Goal: Task Accomplishment & Management: Manage account settings

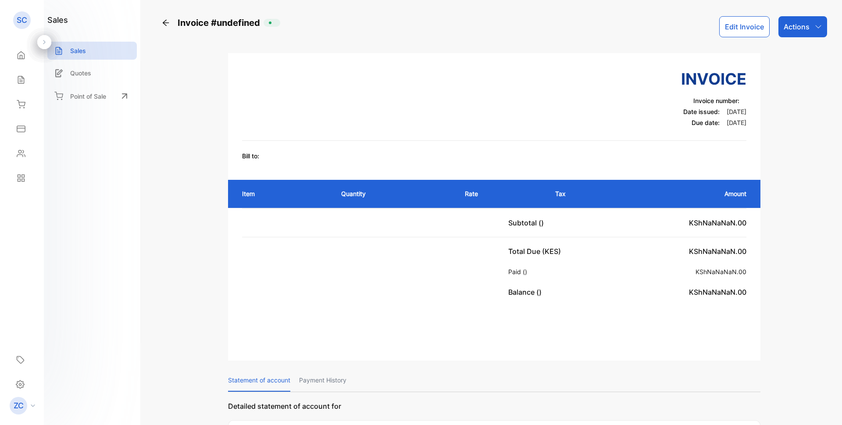
click at [812, 21] on div "Actions" at bounding box center [802, 26] width 49 height 21
click at [743, 29] on button "Edit Invoice" at bounding box center [744, 26] width 50 height 21
click at [744, 25] on button "Edit Invoice" at bounding box center [744, 26] width 50 height 21
click at [744, 28] on button "Edit Invoice" at bounding box center [744, 26] width 50 height 21
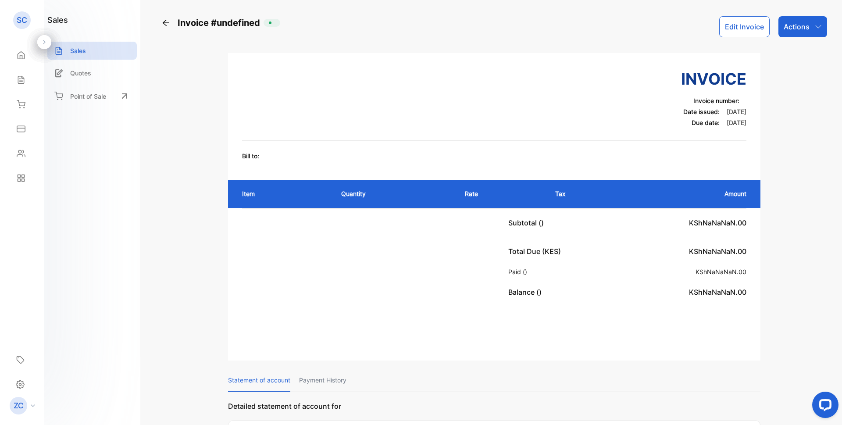
click at [744, 28] on button "Edit Invoice" at bounding box center [744, 26] width 50 height 21
click at [819, 26] on div "Actions" at bounding box center [802, 26] width 49 height 21
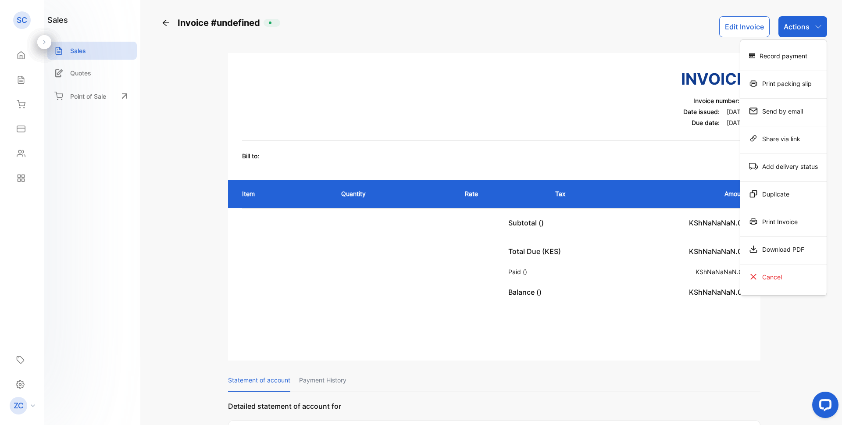
click at [735, 30] on button "Edit Invoice" at bounding box center [744, 26] width 50 height 21
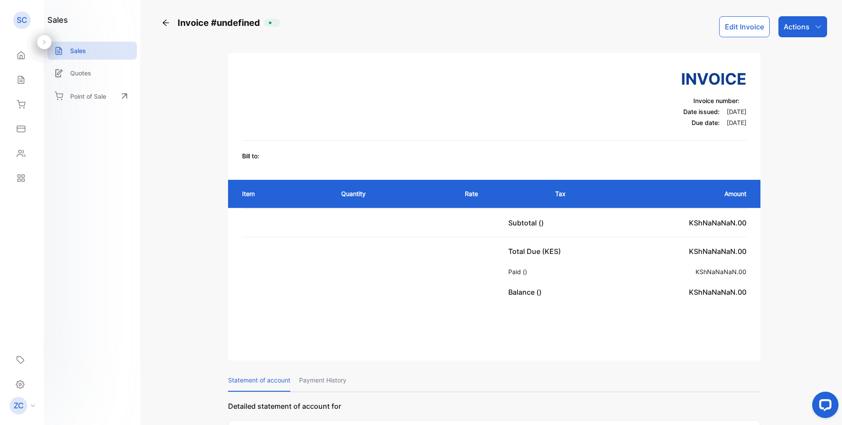
click at [735, 30] on button "Edit Invoice" at bounding box center [744, 26] width 50 height 21
click at [817, 27] on icon "button" at bounding box center [818, 26] width 7 height 7
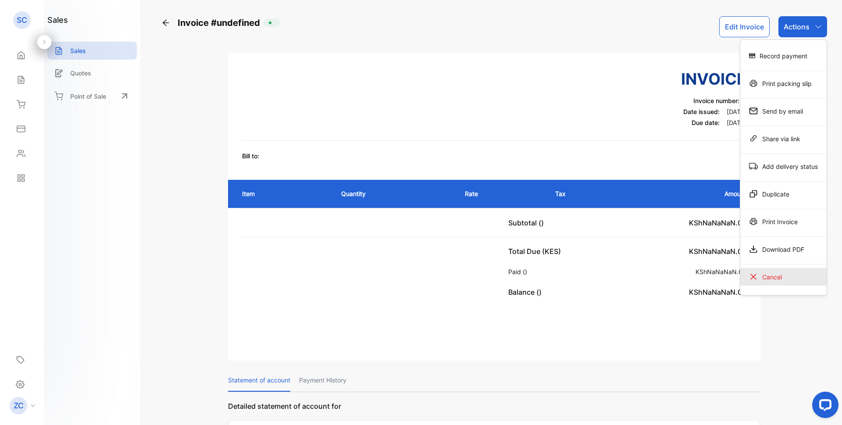
click at [763, 280] on div "Cancel" at bounding box center [783, 277] width 86 height 18
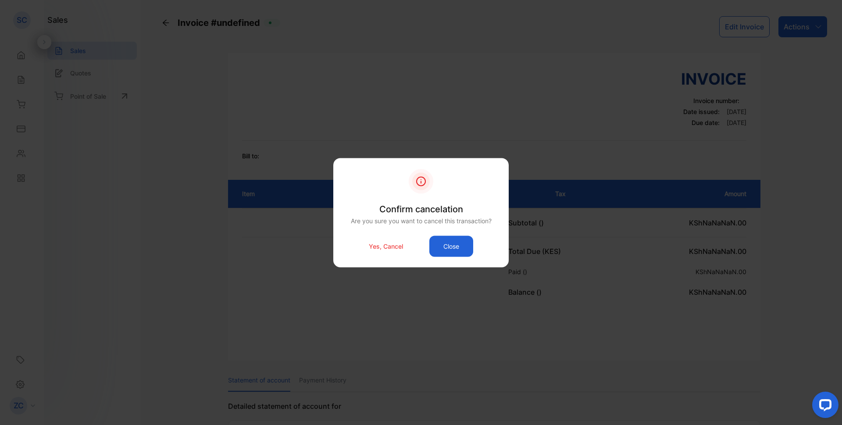
click at [450, 244] on button "Close" at bounding box center [451, 245] width 44 height 21
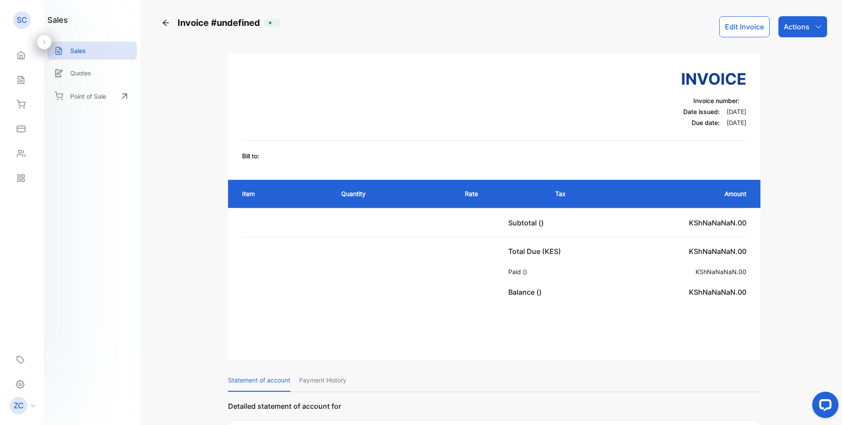
click at [812, 22] on div "Actions" at bounding box center [802, 26] width 49 height 21
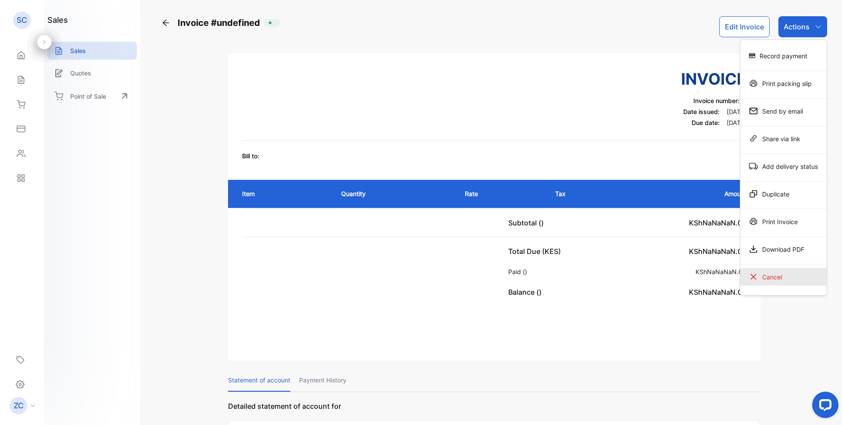
click at [781, 277] on div "Cancel" at bounding box center [783, 277] width 86 height 18
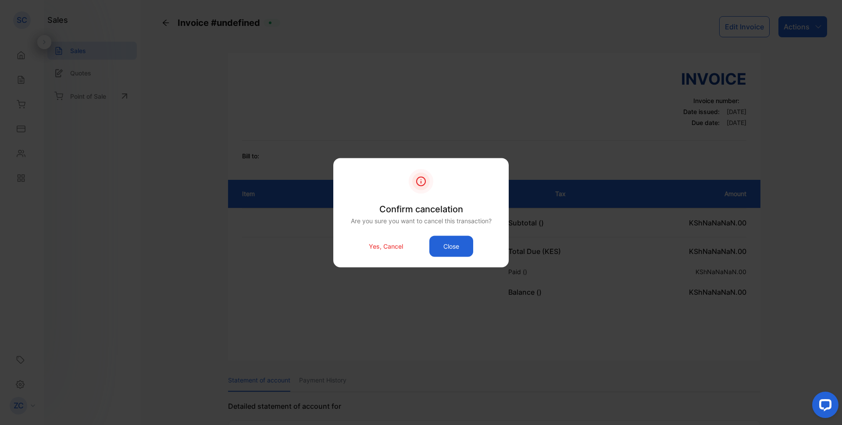
click at [382, 242] on p "Yes, Cancel" at bounding box center [386, 246] width 34 height 9
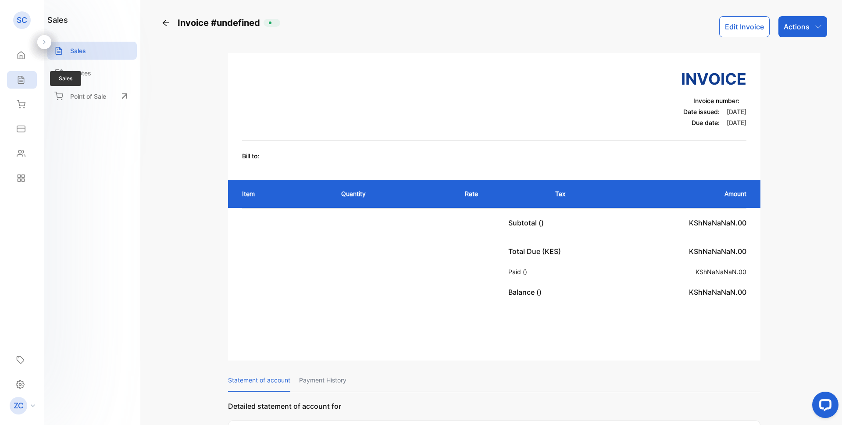
click at [21, 76] on icon at bounding box center [21, 79] width 6 height 7
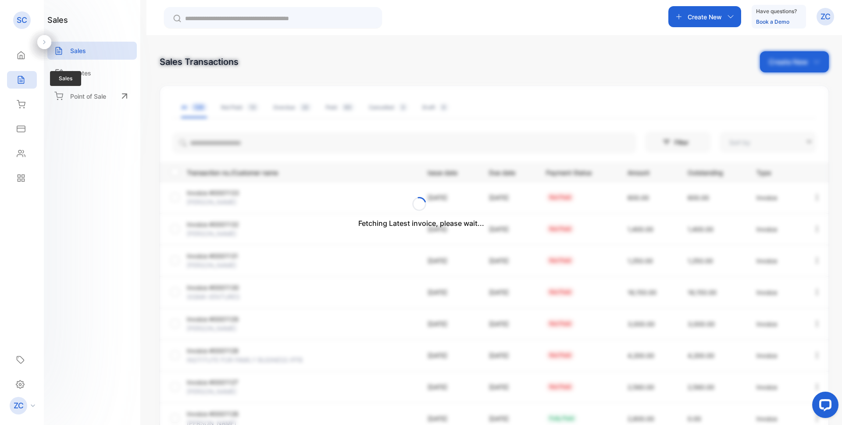
type input "**********"
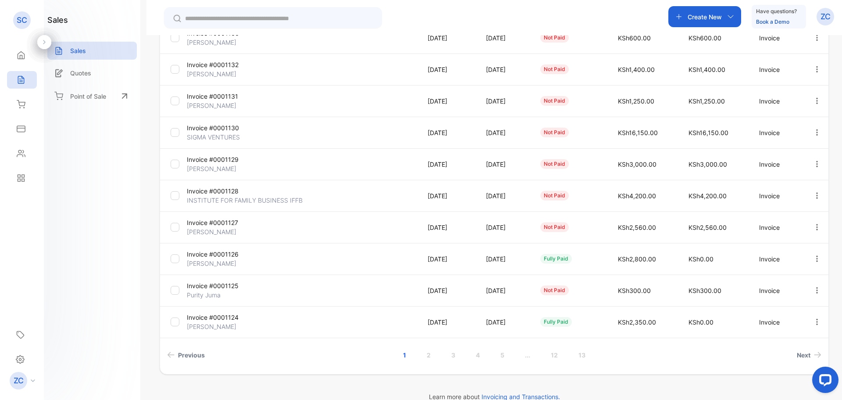
scroll to position [175, 0]
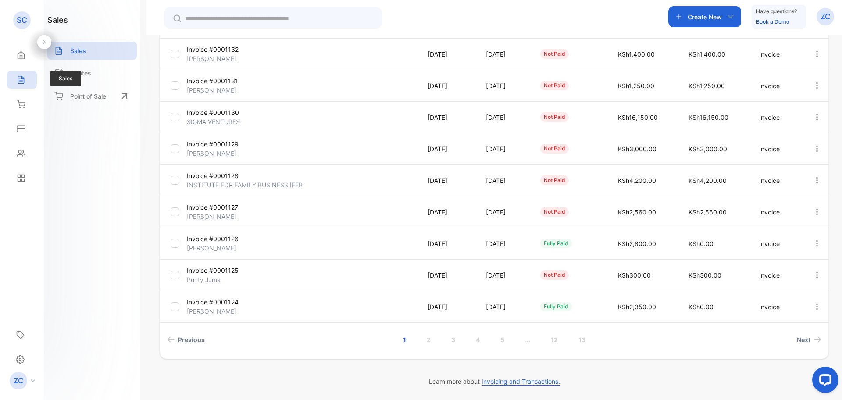
click at [16, 78] on div "Sales" at bounding box center [19, 79] width 11 height 9
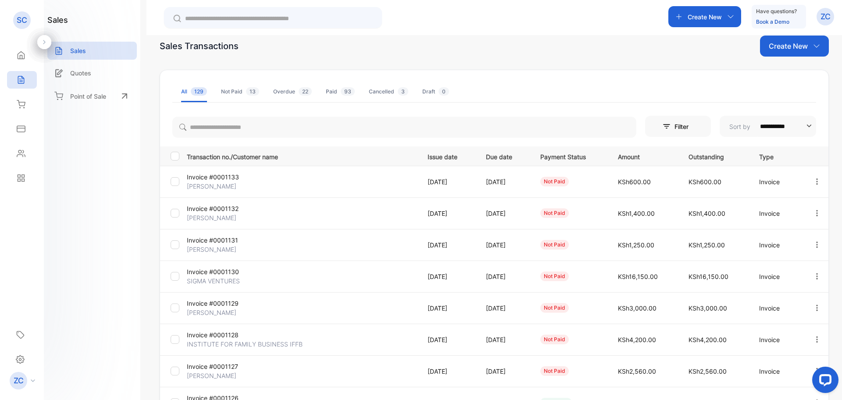
scroll to position [44, 0]
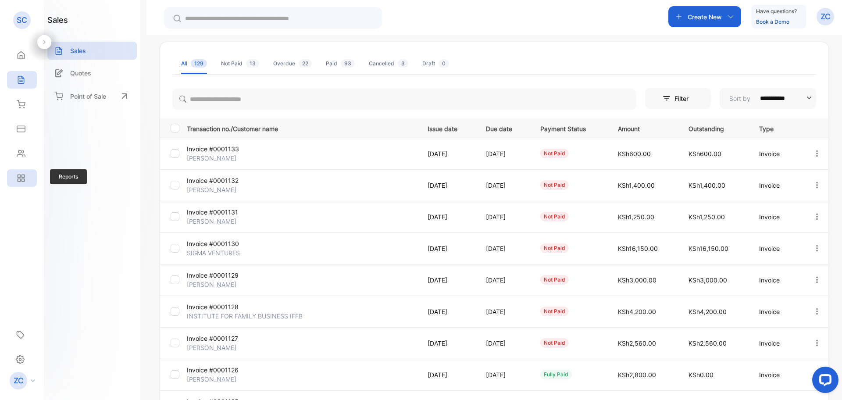
click at [22, 180] on icon at bounding box center [23, 180] width 3 height 3
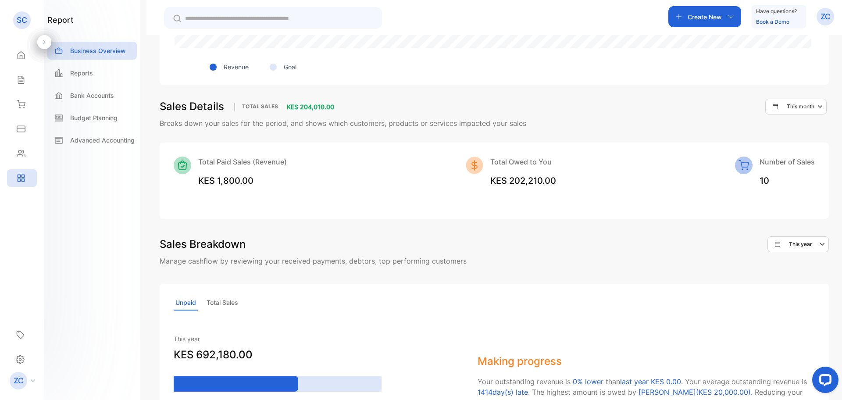
scroll to position [486, 0]
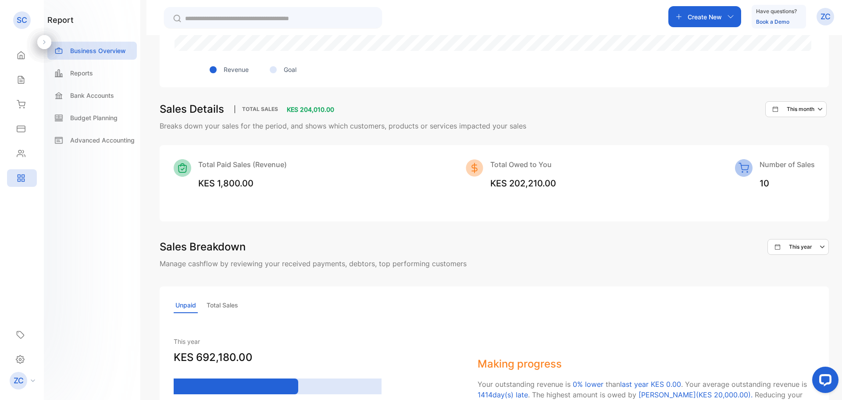
click at [818, 110] on icon "button" at bounding box center [820, 109] width 5 height 3
click at [729, 232] on input "text" at bounding box center [775, 231] width 92 height 20
select select "*"
select select "****"
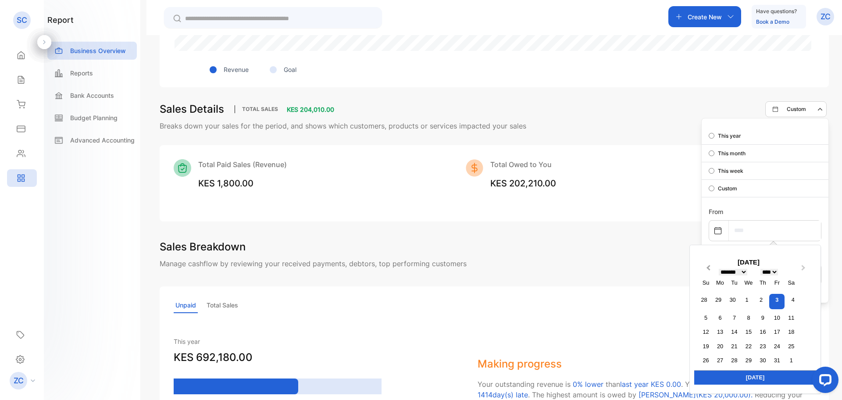
click at [708, 267] on span "Previous Month" at bounding box center [708, 269] width 0 height 13
select select "*"
click at [712, 296] on div "1" at bounding box center [718, 300] width 12 height 12
type input "**********"
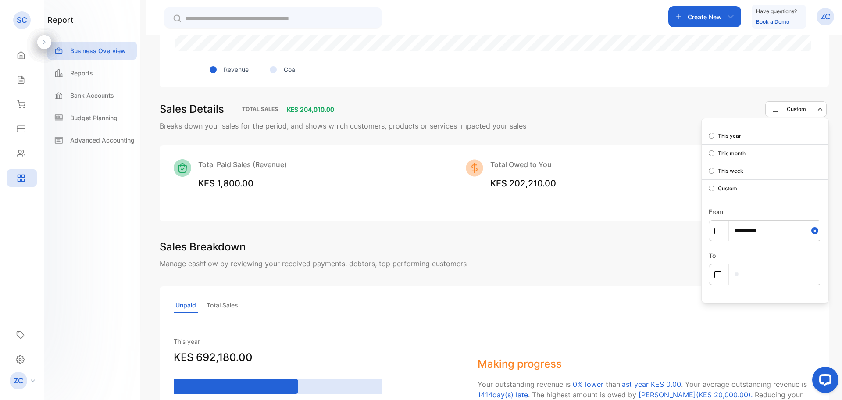
click at [716, 275] on icon at bounding box center [717, 274] width 7 height 7
click at [715, 272] on icon at bounding box center [717, 274] width 7 height 7
select select "*"
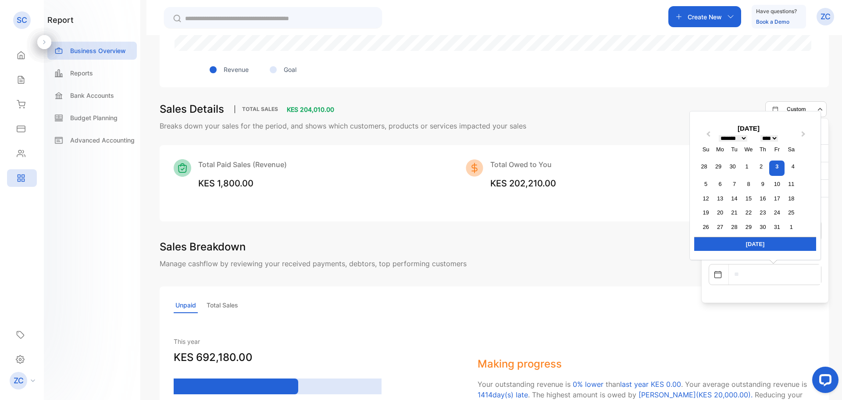
click at [734, 272] on input "text" at bounding box center [775, 274] width 92 height 20
click at [730, 164] on div "30" at bounding box center [733, 166] width 12 height 12
type input "**********"
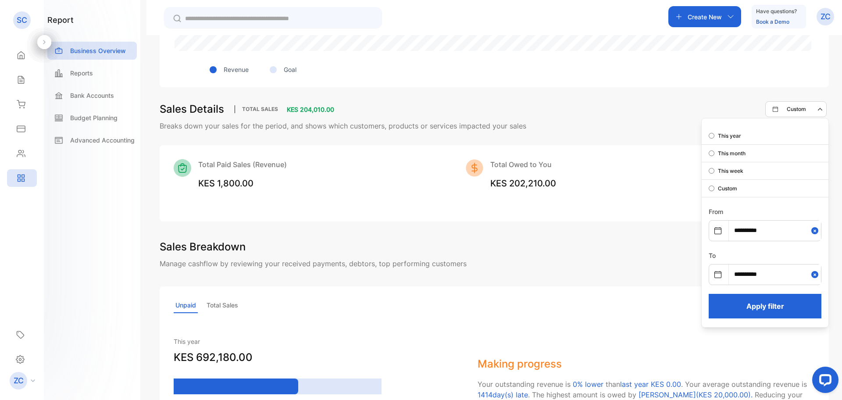
click at [754, 308] on button "Apply filter" at bounding box center [765, 306] width 113 height 25
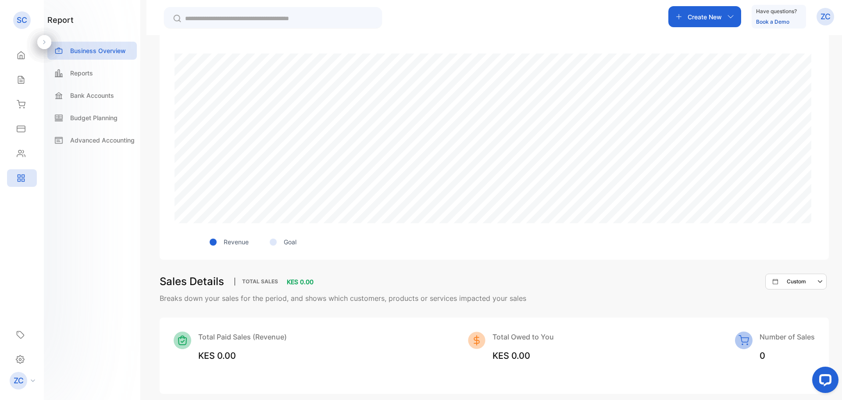
scroll to position [310, 0]
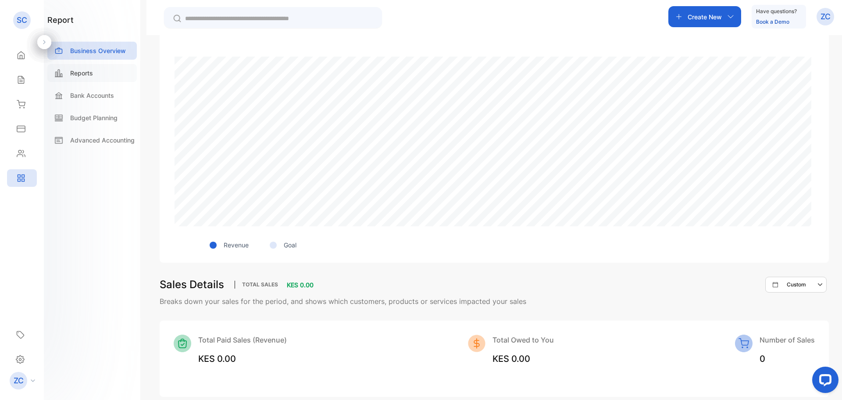
click at [82, 76] on p "Reports" at bounding box center [81, 72] width 23 height 9
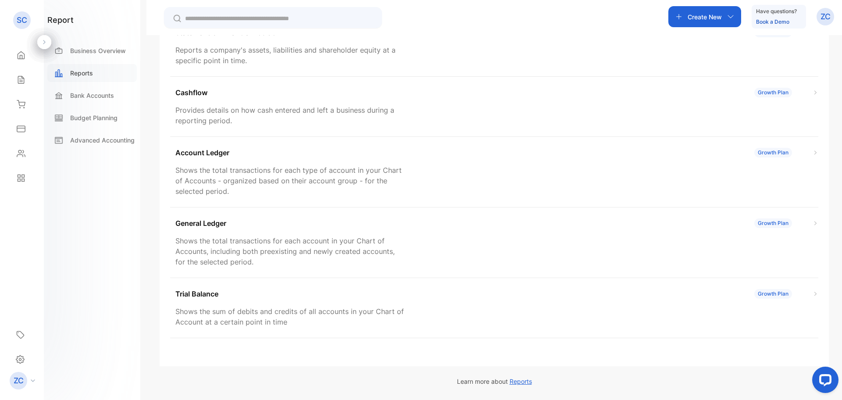
scroll to position [169, 0]
click at [82, 47] on p "Business Overview" at bounding box center [98, 50] width 56 height 9
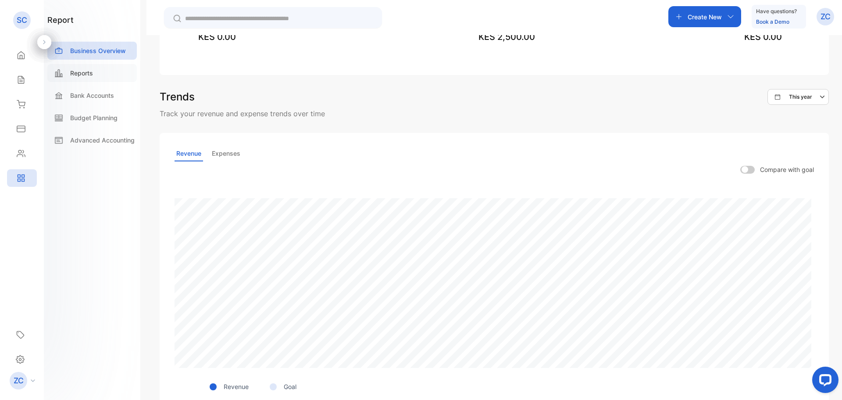
click at [73, 78] on div "Reports" at bounding box center [91, 73] width 89 height 18
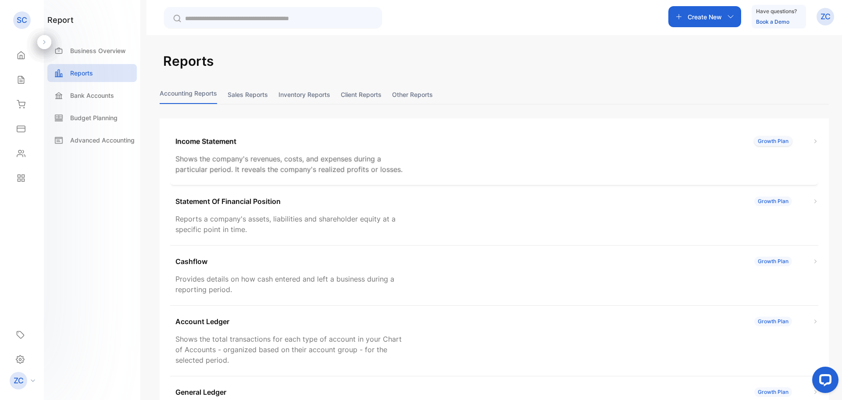
click at [812, 140] on img at bounding box center [815, 142] width 6 height 6
click at [760, 141] on div "Growth Plan" at bounding box center [773, 141] width 38 height 10
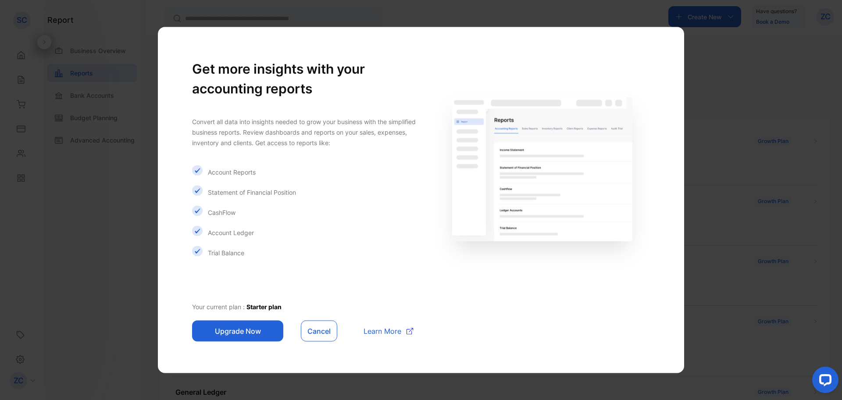
click at [313, 324] on button "Cancel" at bounding box center [319, 331] width 36 height 21
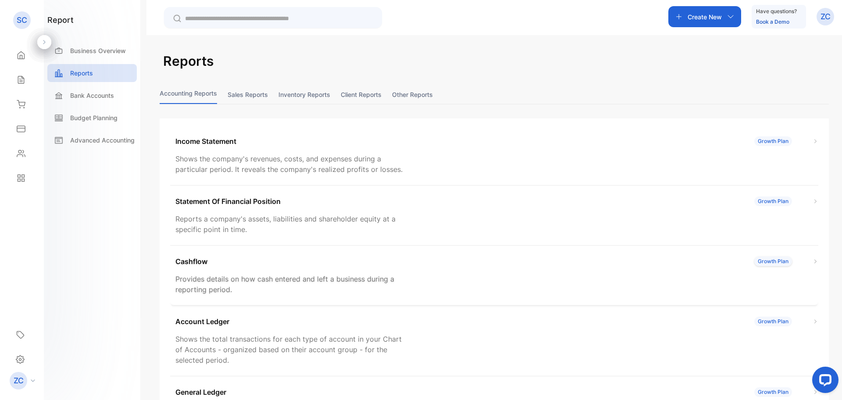
scroll to position [44, 0]
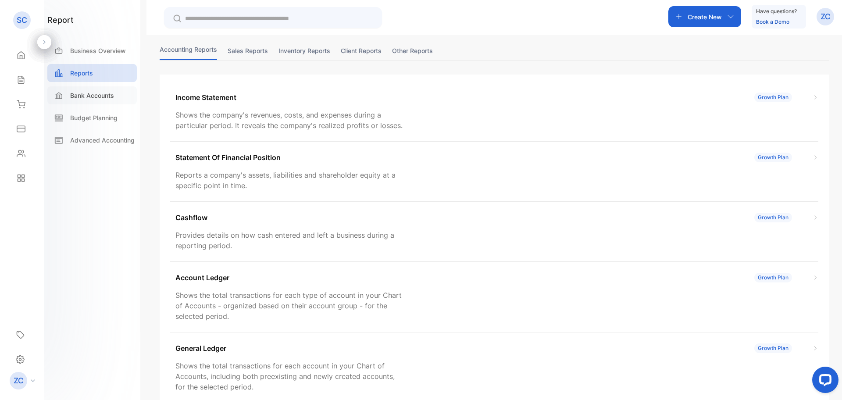
click at [103, 95] on p "Bank Accounts" at bounding box center [92, 95] width 44 height 9
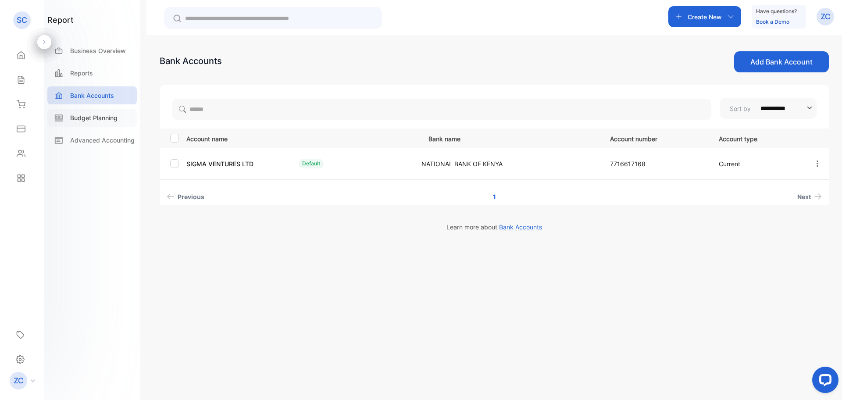
click at [89, 120] on p "Budget Planning" at bounding box center [93, 117] width 47 height 9
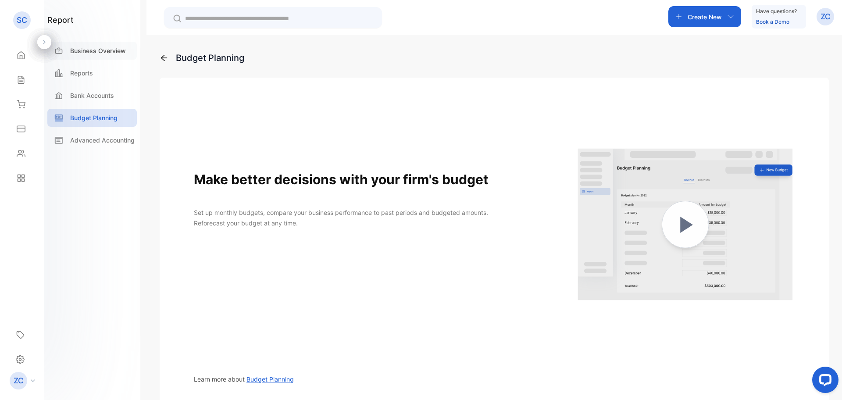
click at [87, 53] on p "Business Overview" at bounding box center [98, 50] width 56 height 9
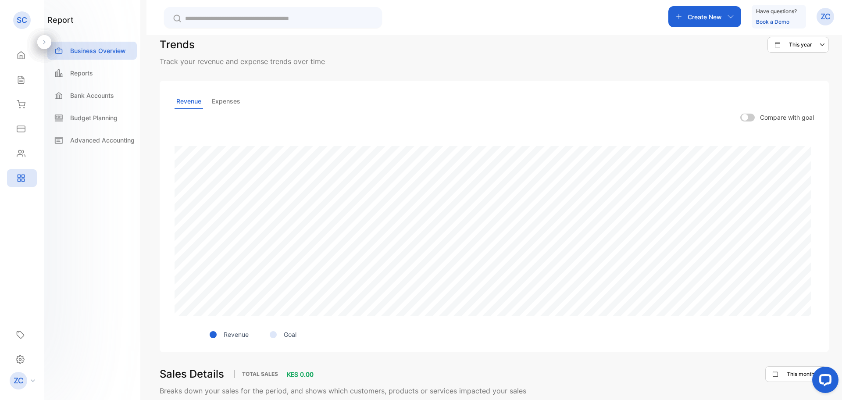
scroll to position [91, 0]
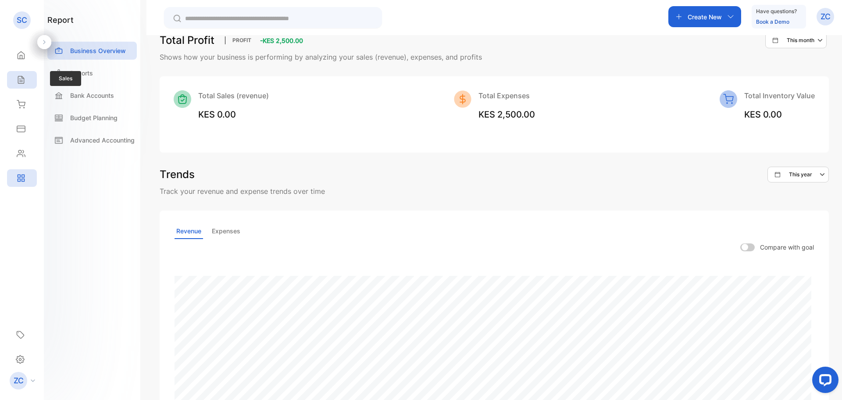
click at [20, 78] on icon at bounding box center [21, 79] width 9 height 9
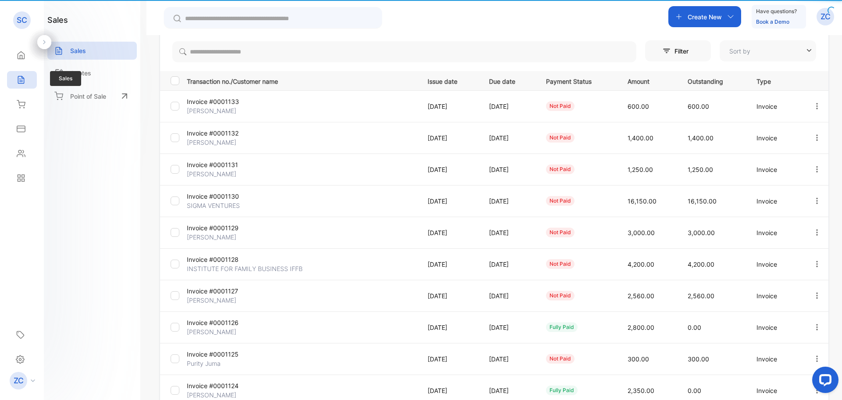
type input "**********"
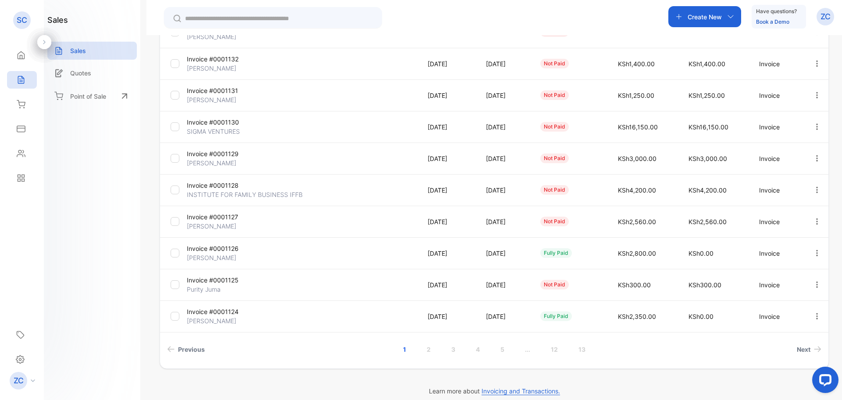
scroll to position [175, 0]
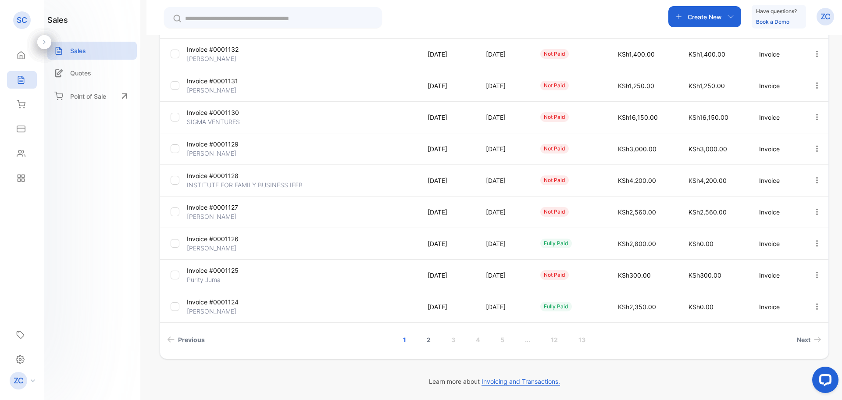
click at [428, 339] on link "2" at bounding box center [428, 339] width 25 height 16
click at [441, 339] on link "3" at bounding box center [453, 339] width 25 height 16
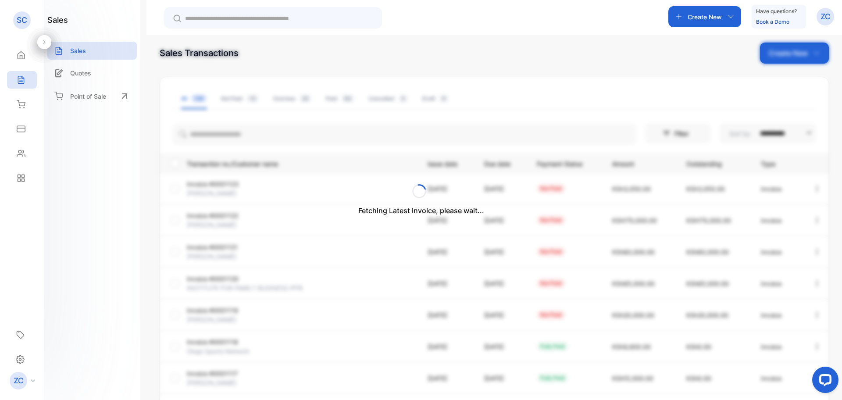
scroll to position [0, 0]
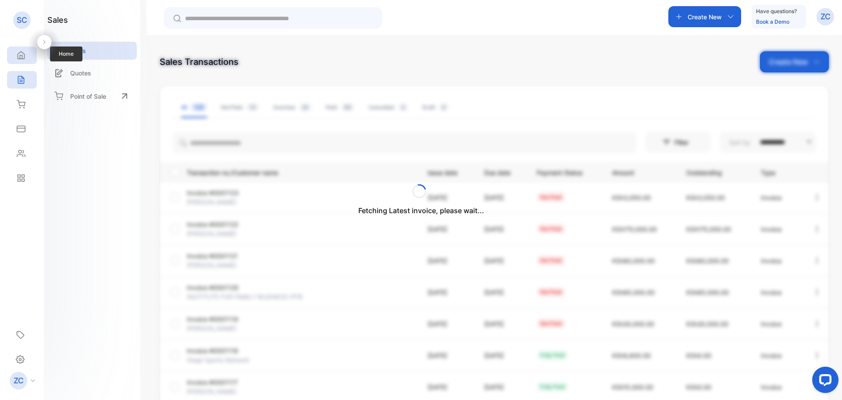
click at [22, 55] on icon at bounding box center [21, 55] width 7 height 7
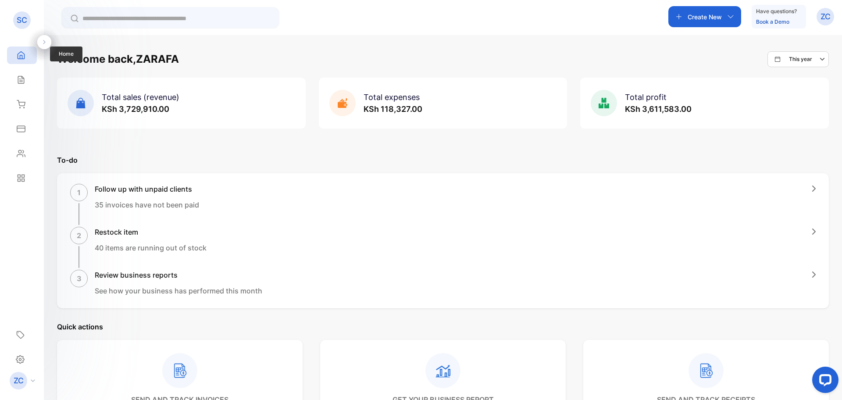
click at [23, 59] on icon at bounding box center [21, 55] width 7 height 7
